Goal: Navigation & Orientation: Go to known website

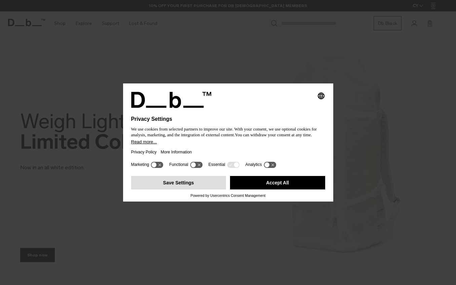
click at [182, 182] on button "Save Settings" at bounding box center [178, 182] width 95 height 13
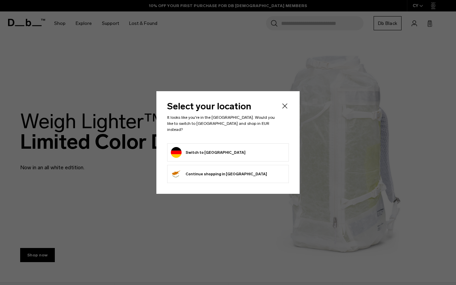
click at [202, 152] on button "Switch to [GEOGRAPHIC_DATA]" at bounding box center [208, 152] width 75 height 11
